Goal: Information Seeking & Learning: Understand process/instructions

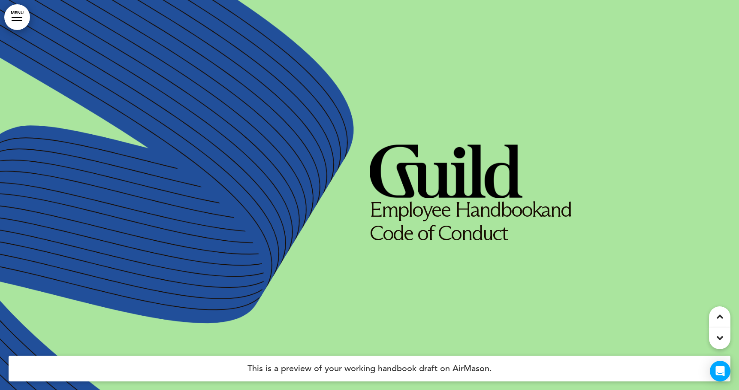
scroll to position [11302, 0]
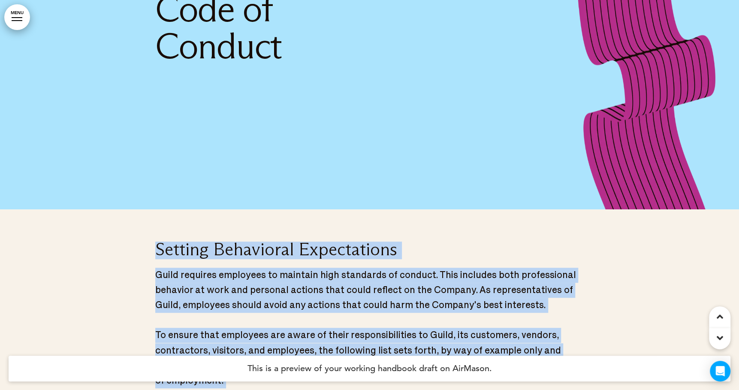
click at [245, 328] on p "To ensure that employees are aware of their responsibilities to Guild, its cust…" at bounding box center [369, 358] width 429 height 60
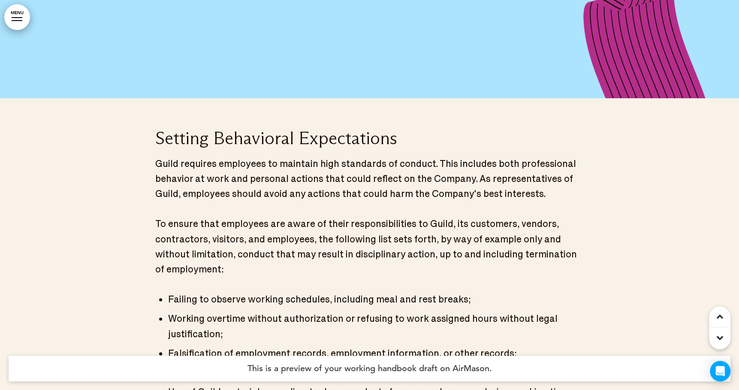
scroll to position [11414, 0]
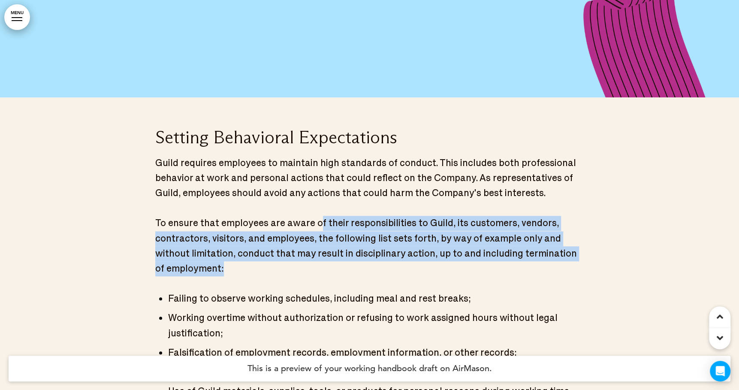
drag, startPoint x: 317, startPoint y: 57, endPoint x: 314, endPoint y: 107, distance: 49.4
click at [314, 216] on p "To ensure that employees are aware of their responsibilities to Guild, its cust…" at bounding box center [369, 246] width 429 height 60
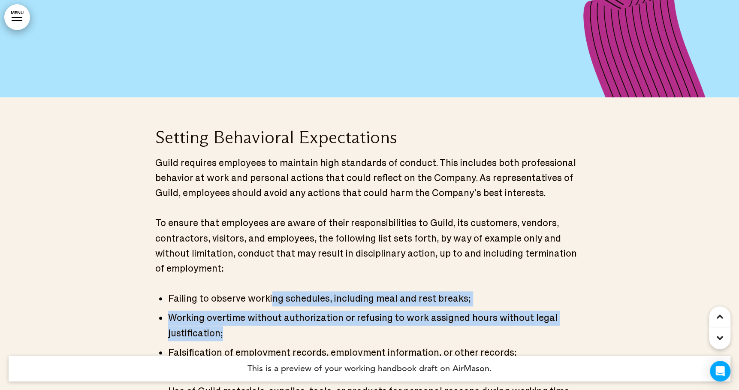
drag, startPoint x: 269, startPoint y: 135, endPoint x: 282, endPoint y: 169, distance: 37.2
click at [282, 311] on li "Working overtime without authorization or refusing to work assigned hours witho…" at bounding box center [376, 326] width 416 height 30
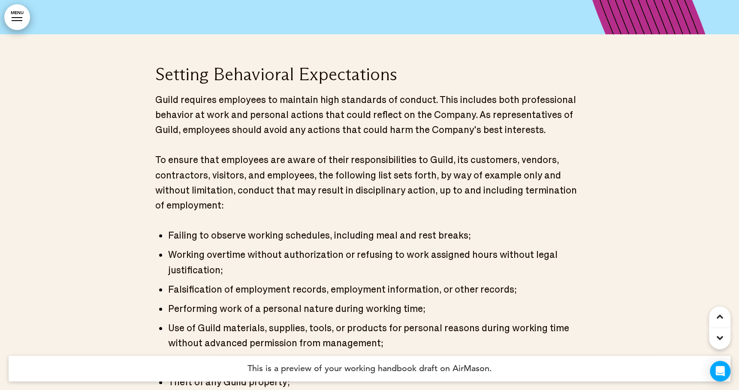
scroll to position [11478, 0]
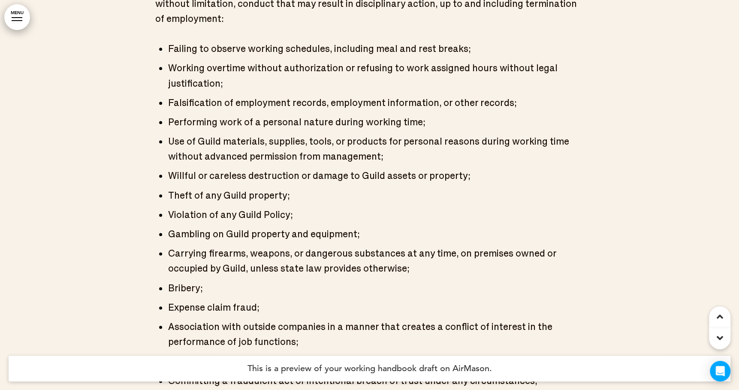
scroll to position [11664, 0]
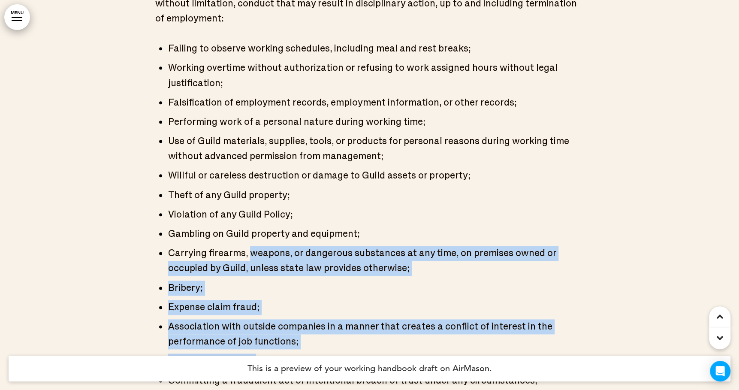
drag, startPoint x: 250, startPoint y: 99, endPoint x: 254, endPoint y: 197, distance: 98.8
click at [254, 197] on ul "Failing to observe working schedules, including meal and rest breaks; Working o…" at bounding box center [369, 317] width 429 height 552
click at [254, 353] on li "Disclosure, destruction, or theft of confidential and proprietary Guild informa…" at bounding box center [376, 360] width 416 height 15
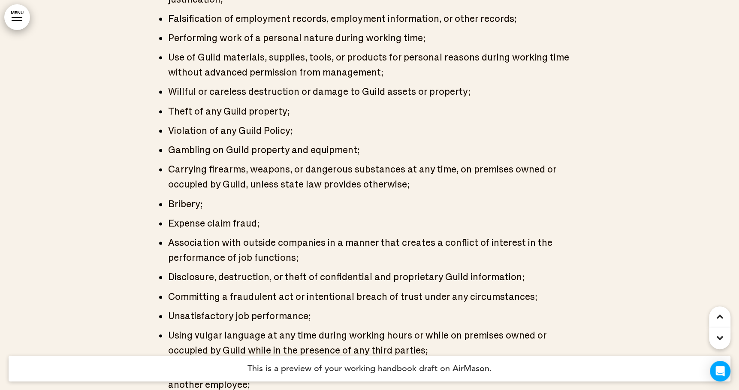
scroll to position [11759, 0]
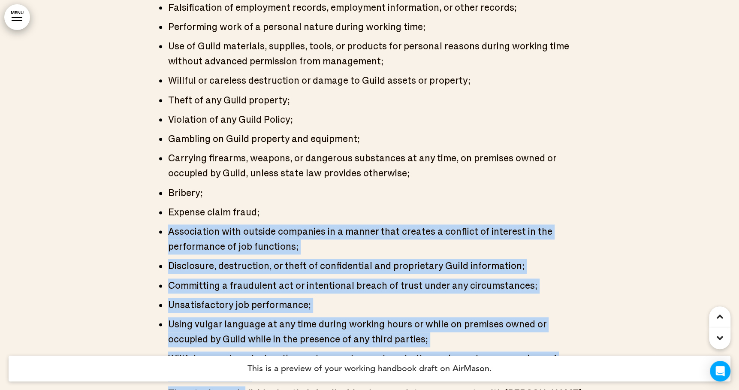
drag, startPoint x: 245, startPoint y: 64, endPoint x: 244, endPoint y: 241, distance: 177.1
click at [244, 241] on ul "Failing to observe working schedules, including meal and rest breaks; Working o…" at bounding box center [369, 222] width 429 height 552
click at [244, 386] on li "Threatening an individual or their family, friends, associates, or property wit…" at bounding box center [376, 393] width 416 height 15
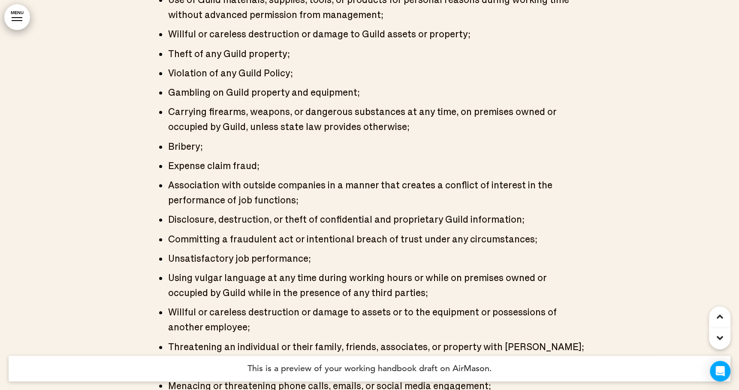
scroll to position [11806, 0]
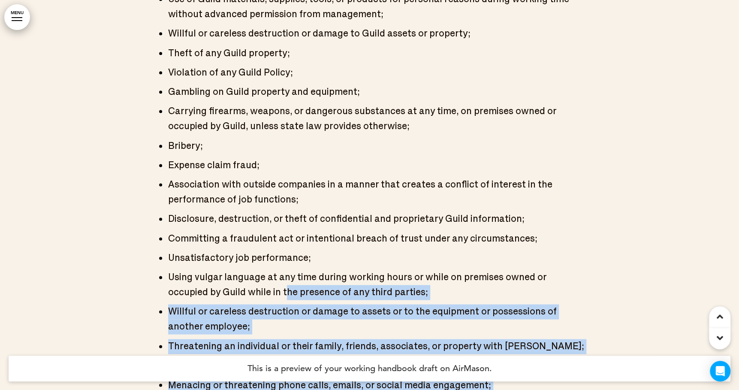
drag, startPoint x: 245, startPoint y: 134, endPoint x: 242, endPoint y: 308, distance: 173.7
click at [242, 308] on div "Setting Behavioral Expectations Guild requires employees to maintain high stand…" at bounding box center [369, 142] width 429 height 808
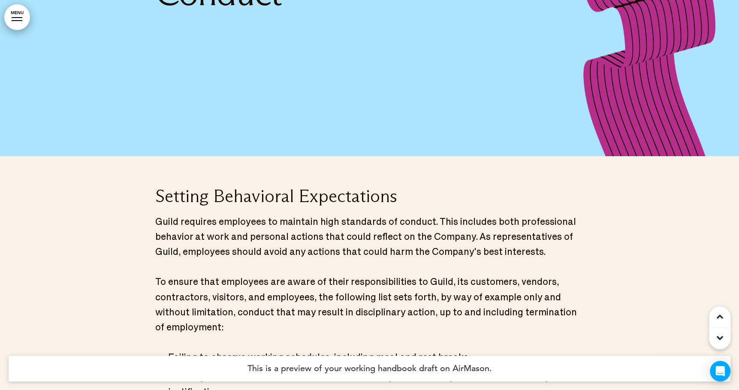
scroll to position [11357, 0]
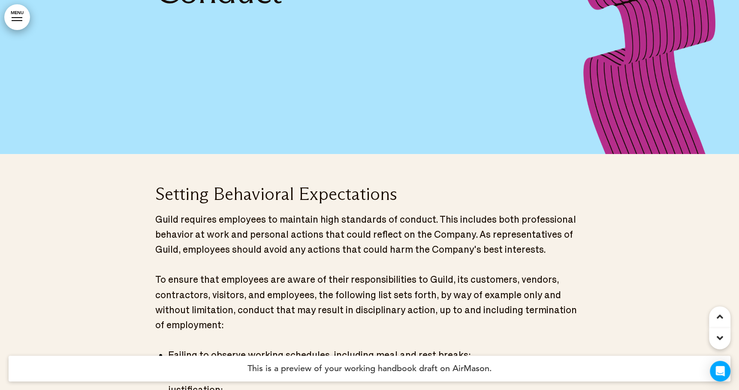
click at [286, 272] on p "To ensure that employees are aware of their responsibilities to Guild, its cust…" at bounding box center [369, 302] width 429 height 60
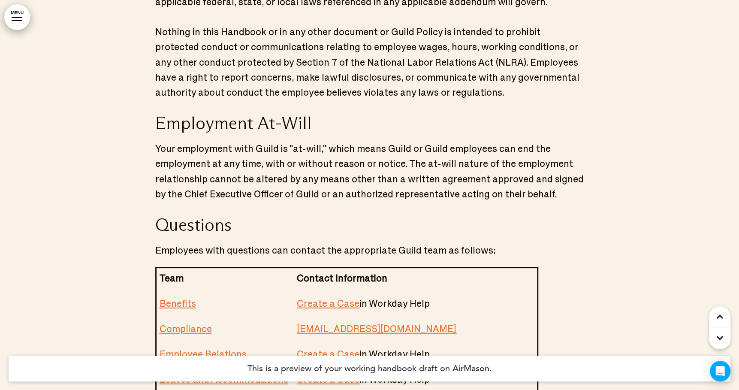
scroll to position [11199, 0]
